Goal: Navigation & Orientation: Find specific page/section

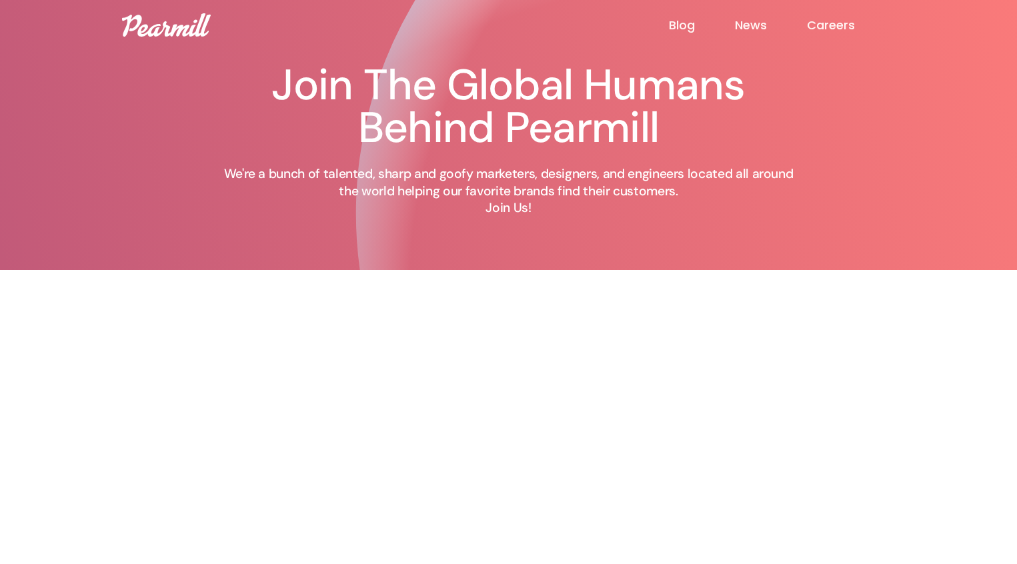
click at [826, 29] on link "Careers" at bounding box center [851, 25] width 88 height 16
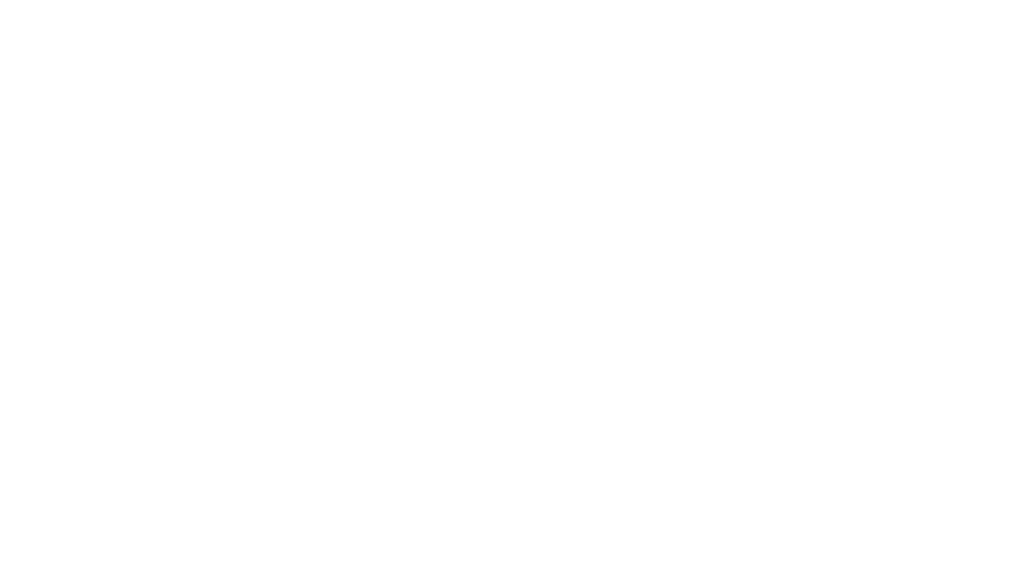
scroll to position [310, 0]
